Goal: Transaction & Acquisition: Purchase product/service

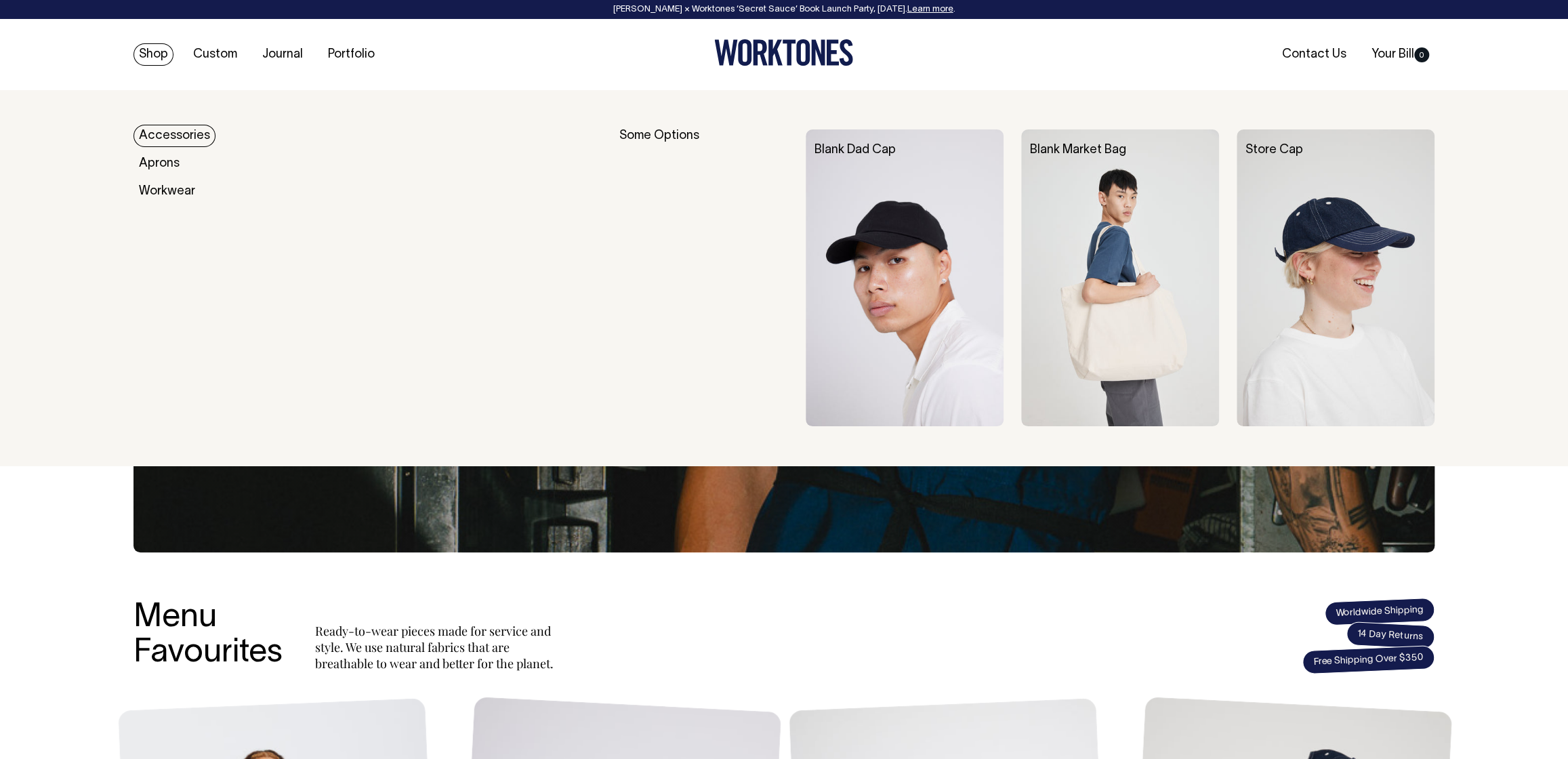
click at [159, 51] on link "Shop" at bounding box center [153, 54] width 40 height 23
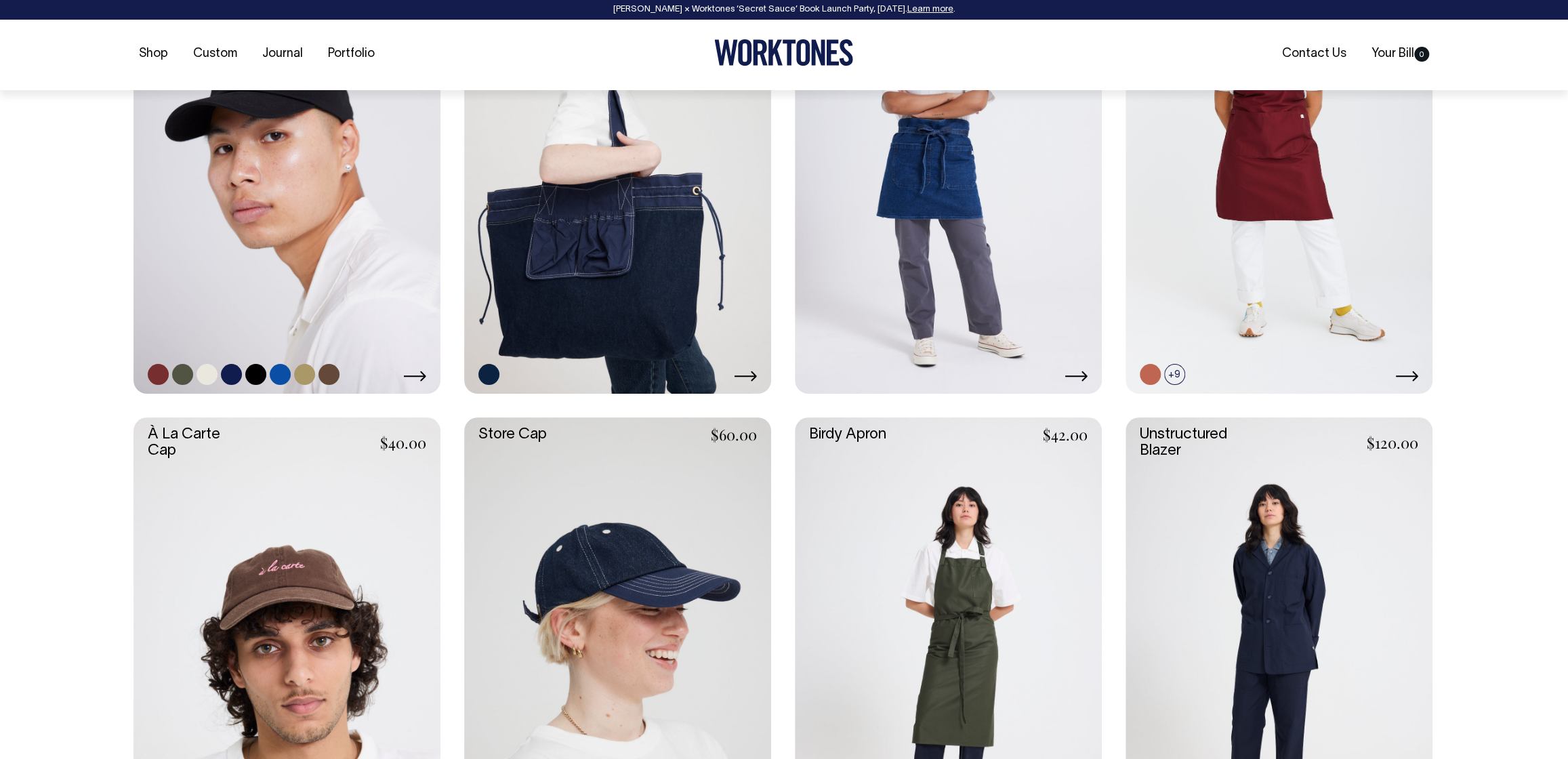
scroll to position [742, 0]
click at [306, 273] on link at bounding box center [286, 162] width 307 height 460
